Goal: Navigation & Orientation: Find specific page/section

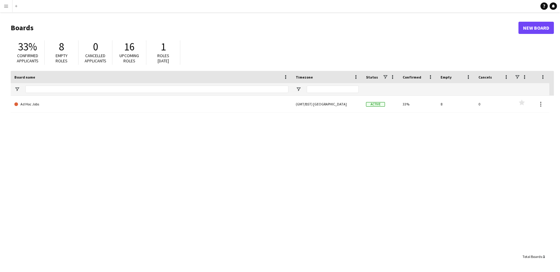
click at [25, 61] on span "Confirmed applicants" at bounding box center [28, 58] width 22 height 11
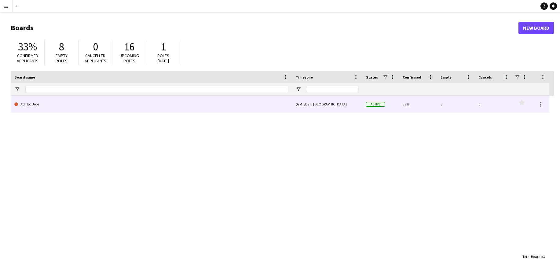
click at [23, 106] on link "Ad Hoc Jobs" at bounding box center [151, 104] width 274 height 17
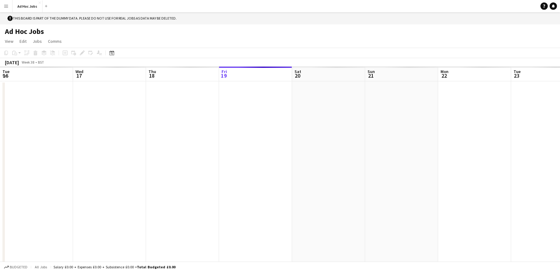
scroll to position [0, 146]
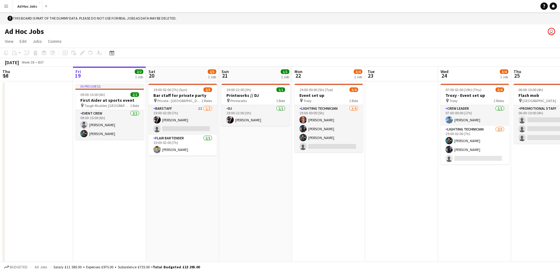
click at [7, 9] on button "Menu" at bounding box center [6, 6] width 12 height 12
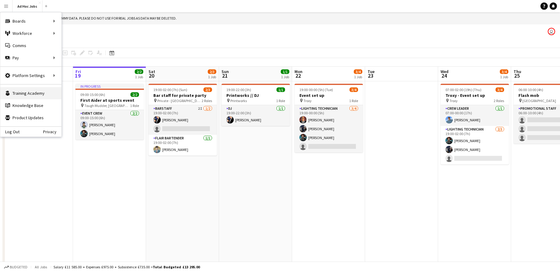
click at [39, 92] on link "Training Academy Training Academy" at bounding box center [30, 93] width 61 height 12
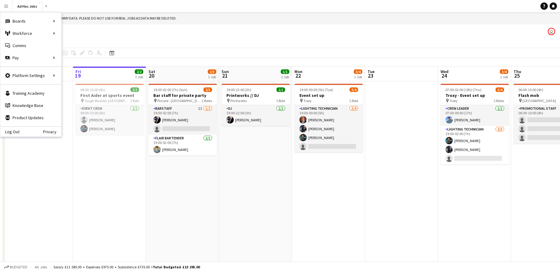
click at [108, 33] on div "Ad Hoc Jobs user" at bounding box center [280, 30] width 560 height 12
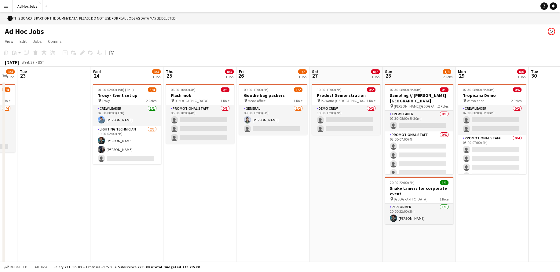
scroll to position [0, 200]
